Goal: Information Seeking & Learning: Check status

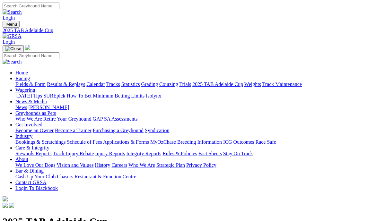
click at [84, 82] on link "Results & Replays" at bounding box center [66, 84] width 38 height 5
